Goal: Task Accomplishment & Management: Use online tool/utility

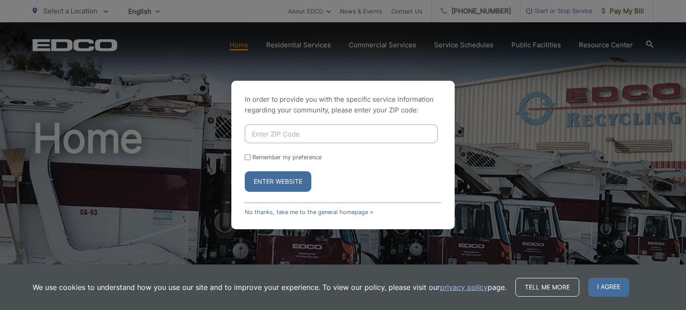
click at [288, 135] on input "Enter ZIP Code" at bounding box center [341, 134] width 193 height 19
type input "92101"
click at [247, 159] on input "Remember my preference" at bounding box center [248, 158] width 6 height 6
checkbox input "true"
click at [262, 185] on button "Enter Website" at bounding box center [278, 181] width 67 height 21
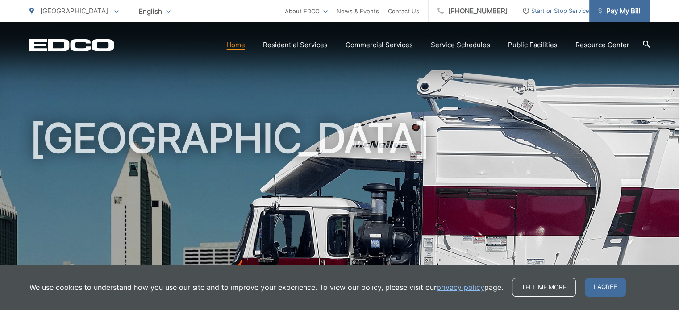
click at [621, 8] on span "Pay My Bill" at bounding box center [619, 11] width 42 height 11
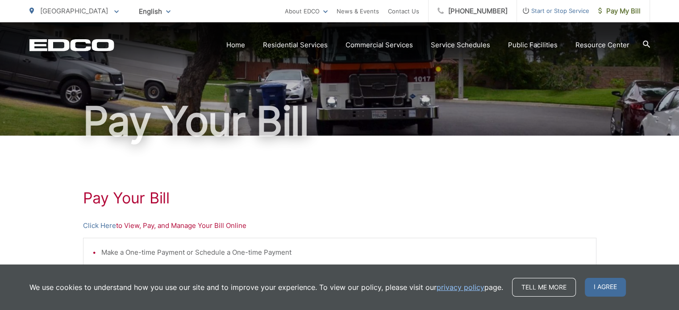
scroll to position [179, 0]
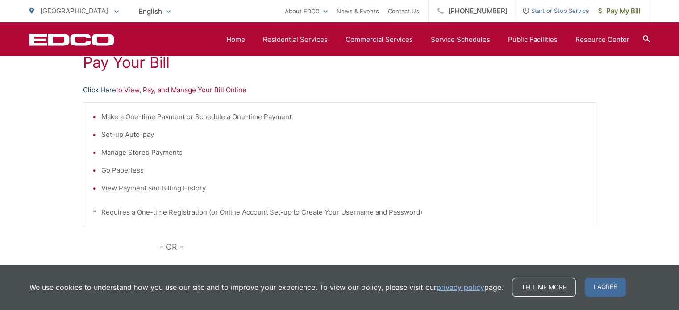
click at [95, 90] on link "Click Here" at bounding box center [99, 90] width 33 height 11
